Goal: Information Seeking & Learning: Learn about a topic

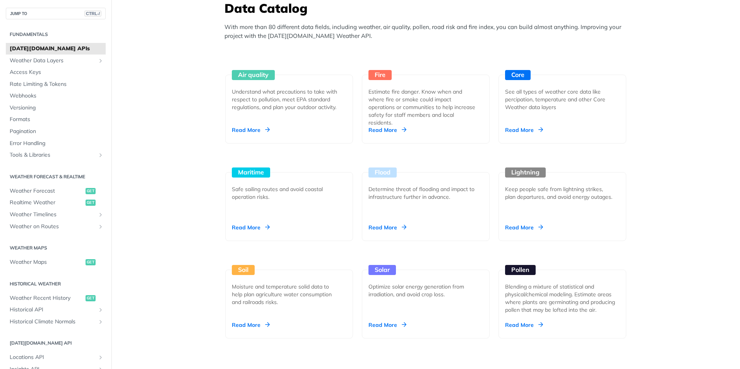
scroll to position [697, 0]
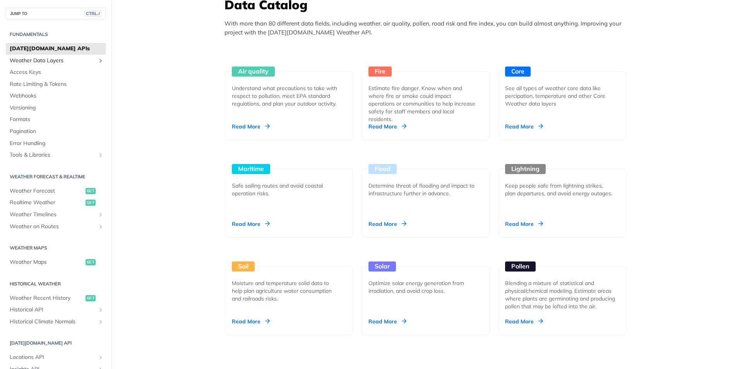
click at [65, 60] on span "Weather Data Layers" at bounding box center [53, 61] width 86 height 8
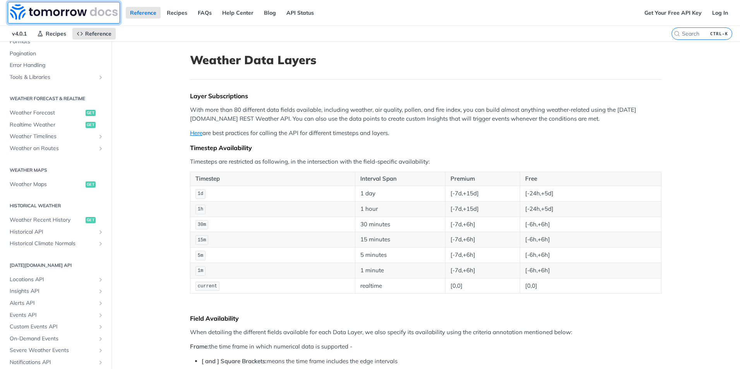
click at [41, 9] on img at bounding box center [64, 11] width 108 height 15
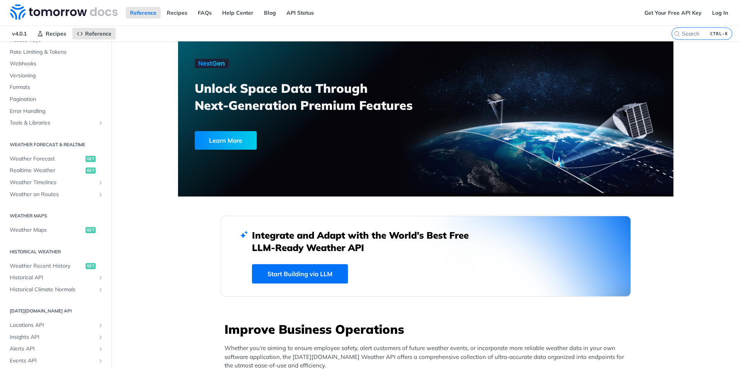
scroll to position [68, 0]
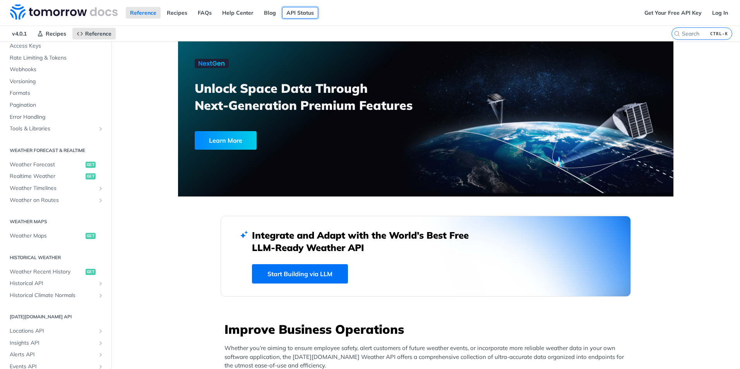
click at [303, 14] on link "API Status" at bounding box center [300, 13] width 36 height 12
click at [666, 14] on link "Get Your Free API Key" at bounding box center [673, 13] width 66 height 12
click at [713, 14] on link "Log In" at bounding box center [720, 13] width 24 height 12
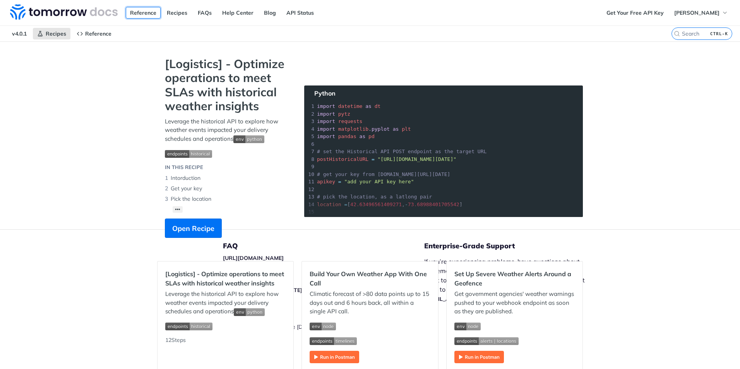
click at [140, 14] on link "Reference" at bounding box center [143, 13] width 35 height 12
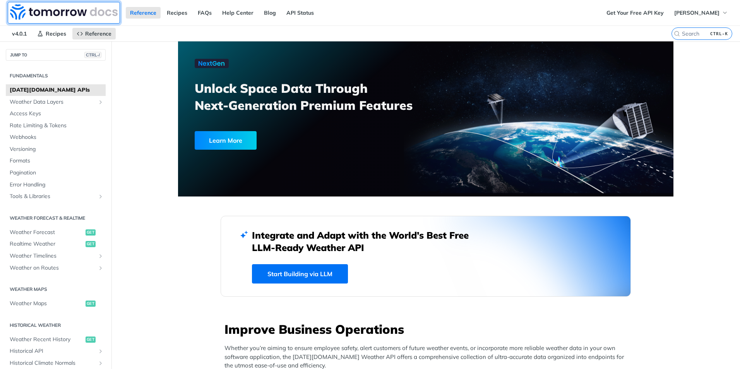
click at [59, 14] on img at bounding box center [64, 11] width 108 height 15
click at [66, 10] on img at bounding box center [64, 11] width 108 height 15
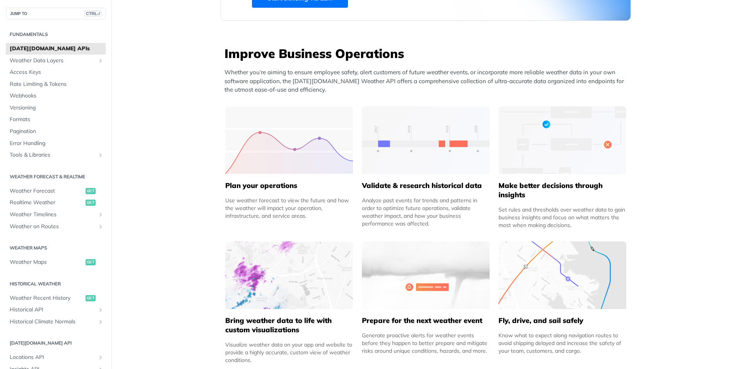
scroll to position [310, 0]
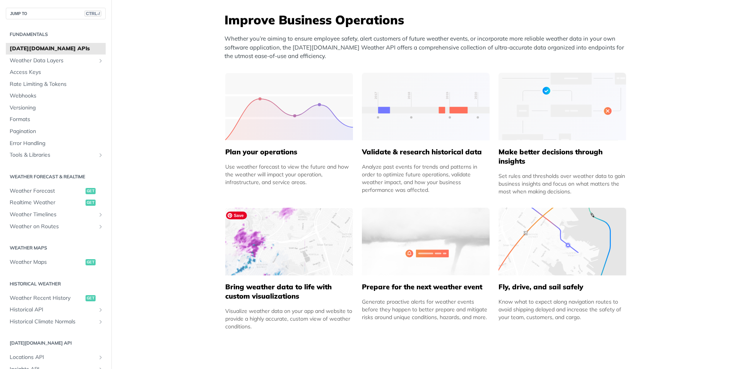
click at [275, 255] on img at bounding box center [289, 242] width 128 height 68
click at [266, 306] on div "Bring weather data to life with custom visualizations Visualize weather data on…" at bounding box center [289, 303] width 128 height 55
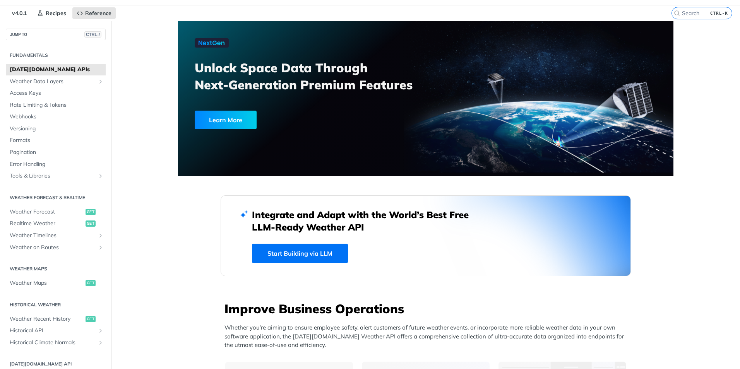
scroll to position [0, 0]
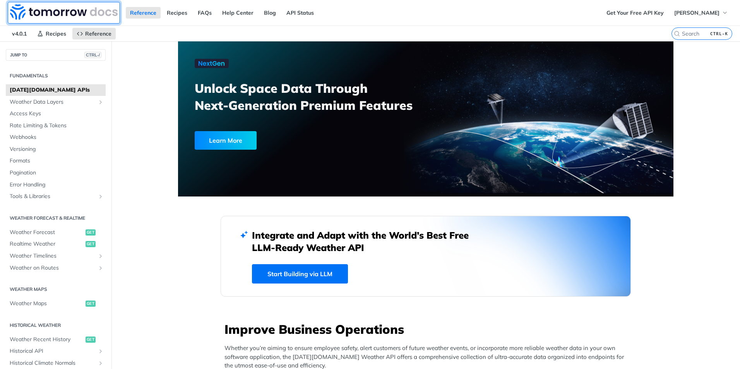
click at [50, 9] on img at bounding box center [64, 11] width 108 height 15
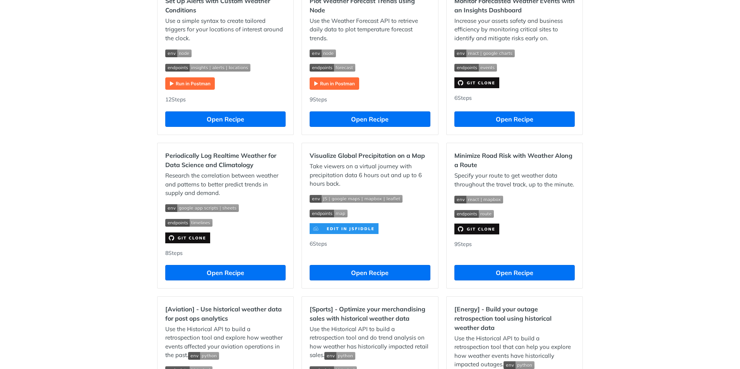
scroll to position [503, 0]
